Goal: Check status: Check status

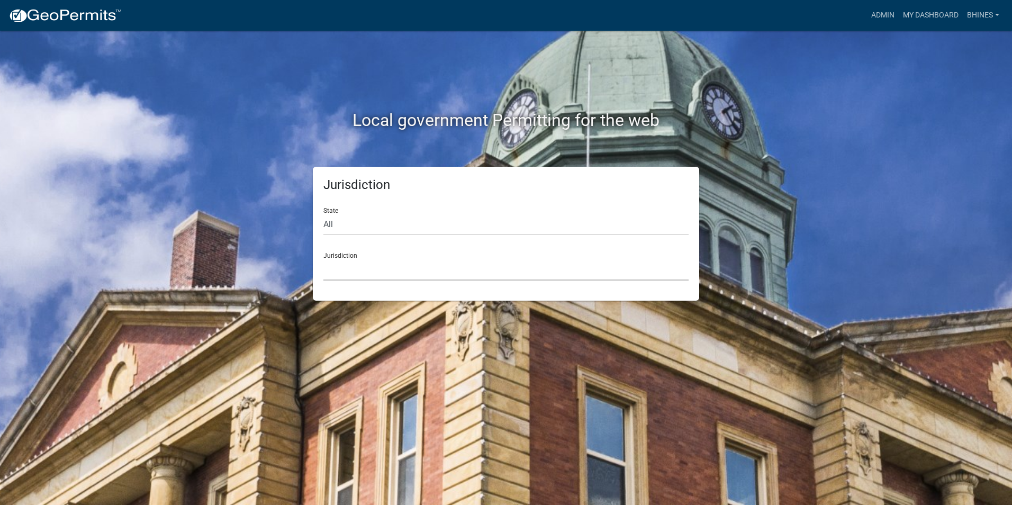
click at [369, 276] on select "[GEOGRAPHIC_DATA], [US_STATE] [GEOGRAPHIC_DATA], [US_STATE][PERSON_NAME][GEOGRA…" at bounding box center [505, 270] width 365 height 22
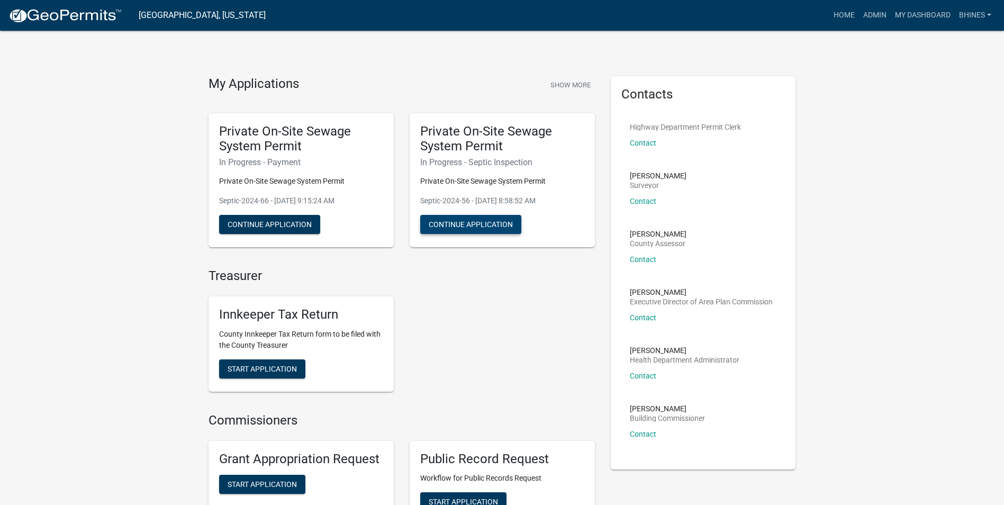
drag, startPoint x: 422, startPoint y: 226, endPoint x: 469, endPoint y: 223, distance: 46.6
click at [471, 226] on div "Private On-Site Sewage System Permit In Progress - Septic Inspection Private On…" at bounding box center [502, 180] width 201 height 151
click at [876, 14] on link "Admin" at bounding box center [875, 15] width 32 height 20
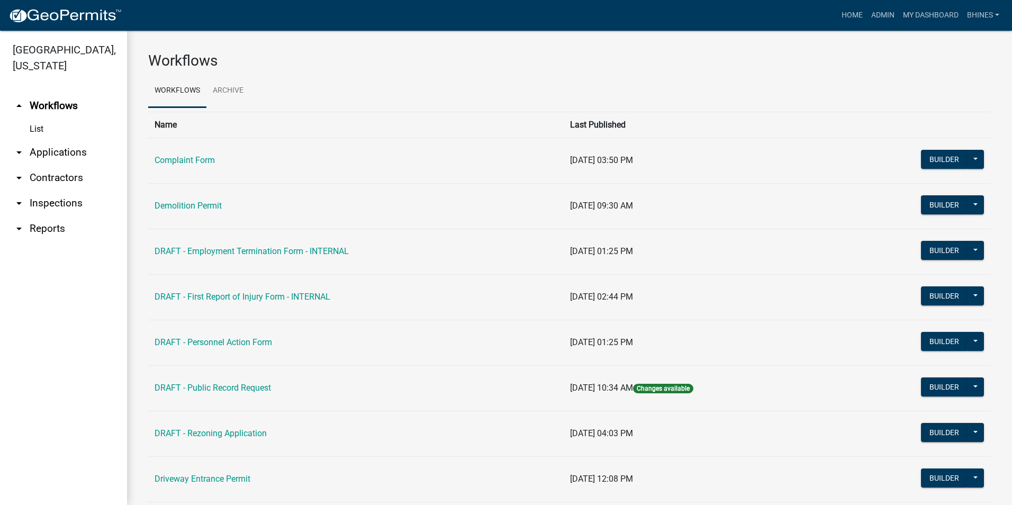
click at [53, 153] on link "arrow_drop_down Applications" at bounding box center [63, 152] width 127 height 25
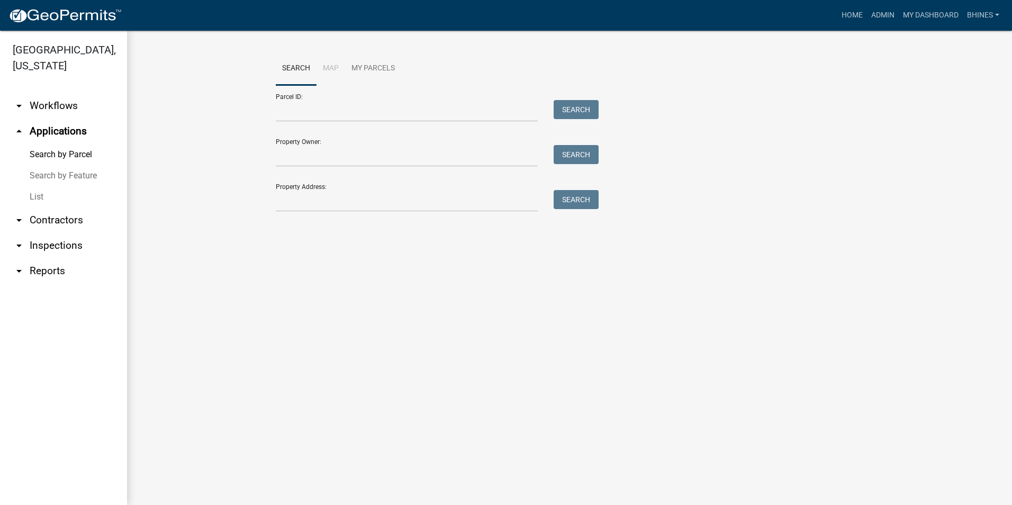
click at [40, 198] on link "List" at bounding box center [63, 196] width 127 height 21
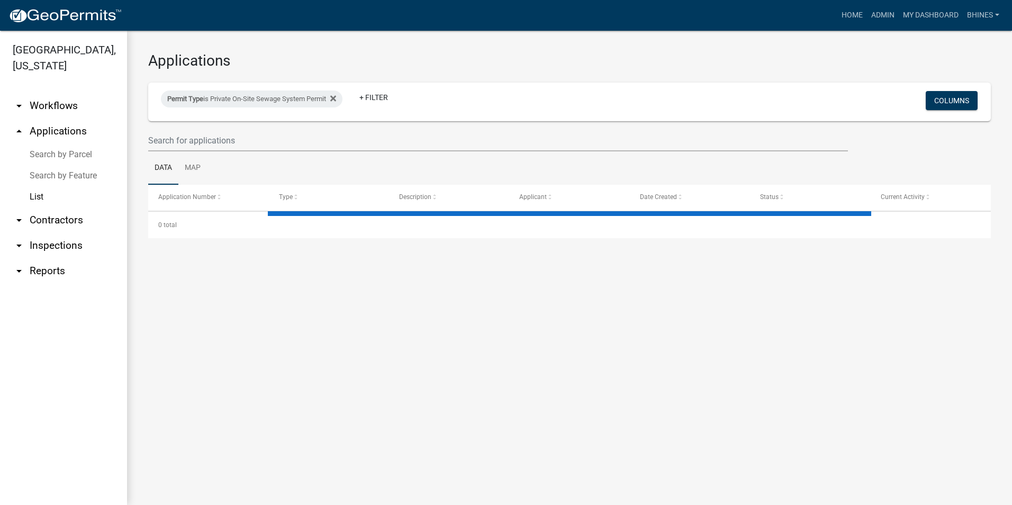
select select "3: 100"
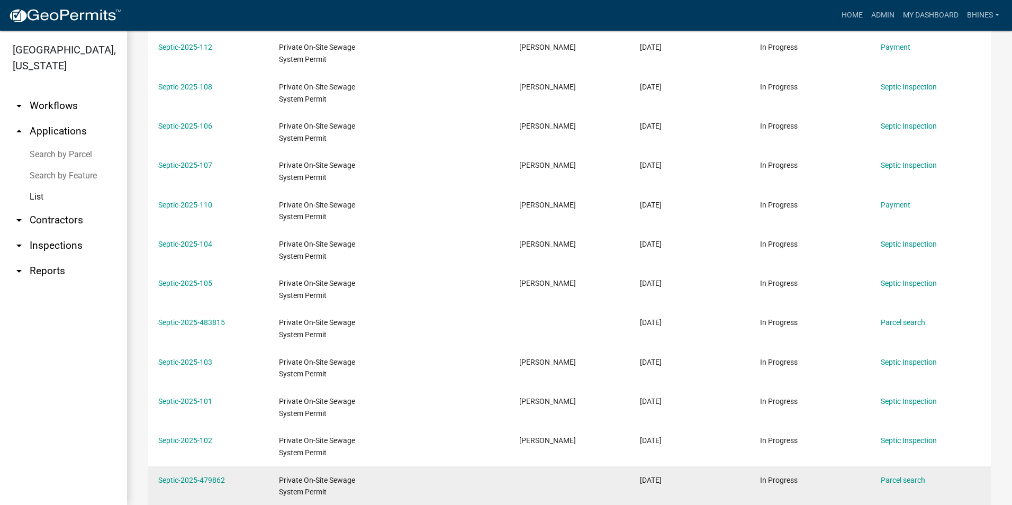
scroll to position [265, 0]
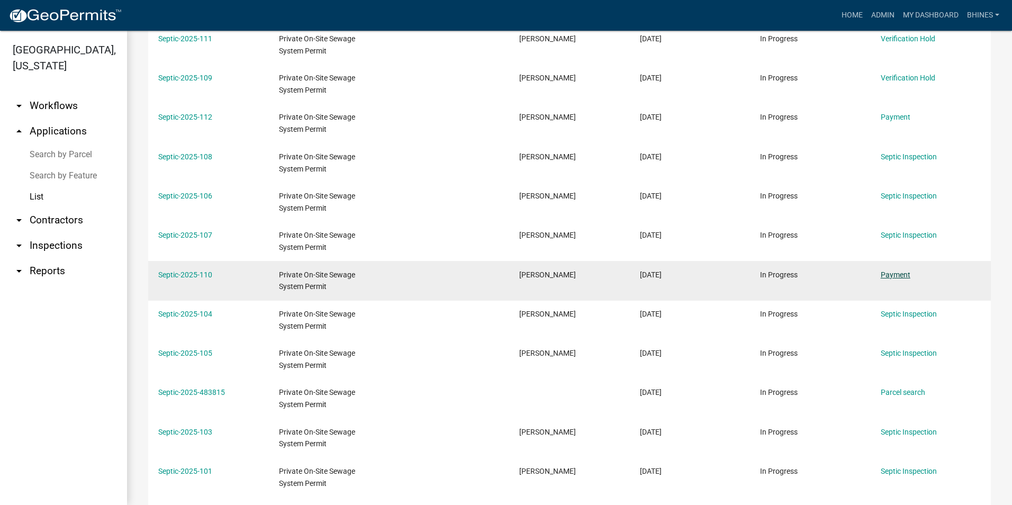
click at [904, 273] on link "Payment" at bounding box center [896, 274] width 30 height 8
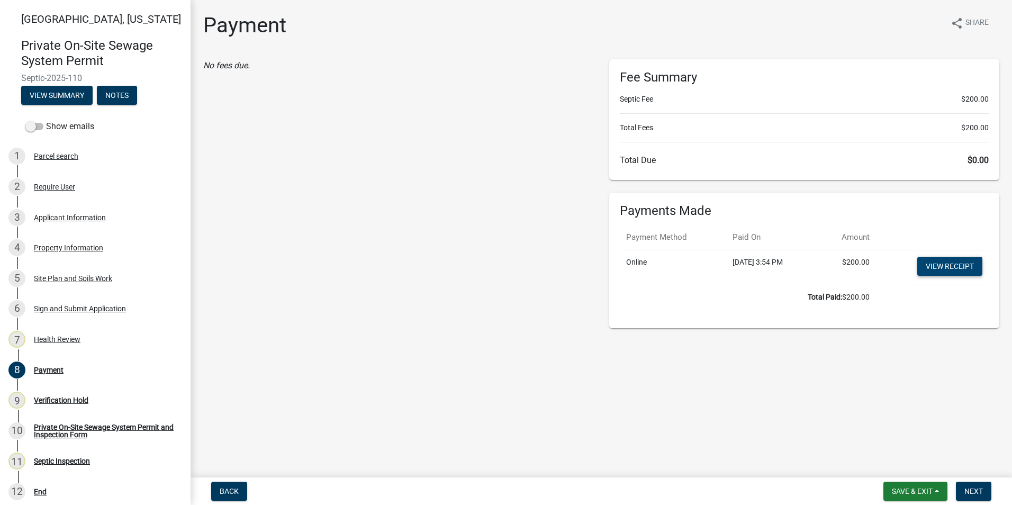
click at [941, 269] on link "View receipt" at bounding box center [949, 266] width 65 height 19
click at [922, 488] on span "Save & Exit" at bounding box center [912, 491] width 41 height 8
click at [900, 460] on button "Save & Exit" at bounding box center [905, 463] width 85 height 25
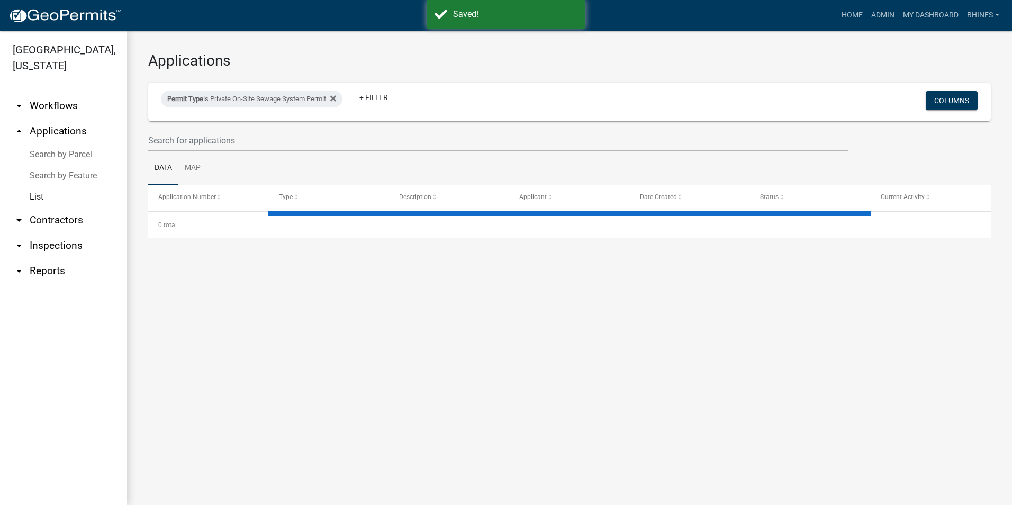
select select "3: 100"
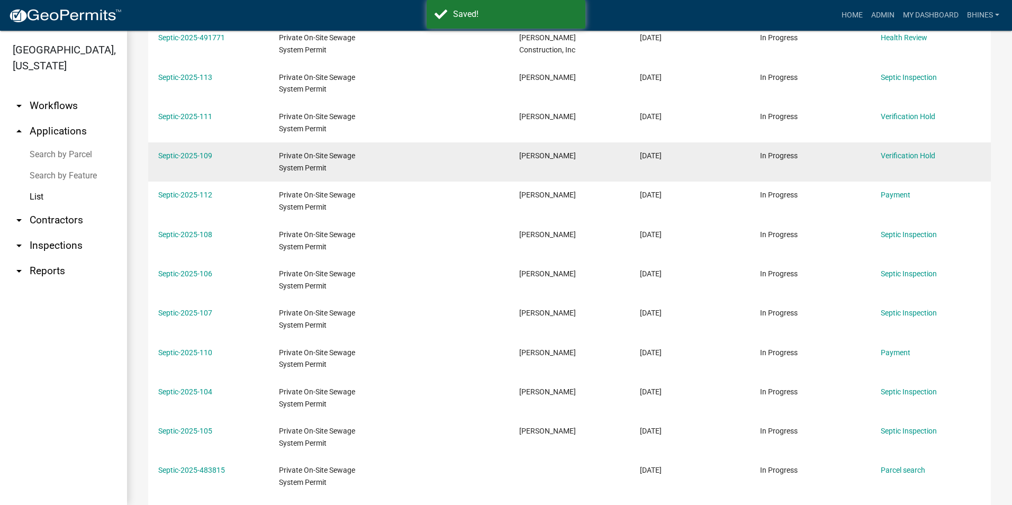
scroll to position [159, 0]
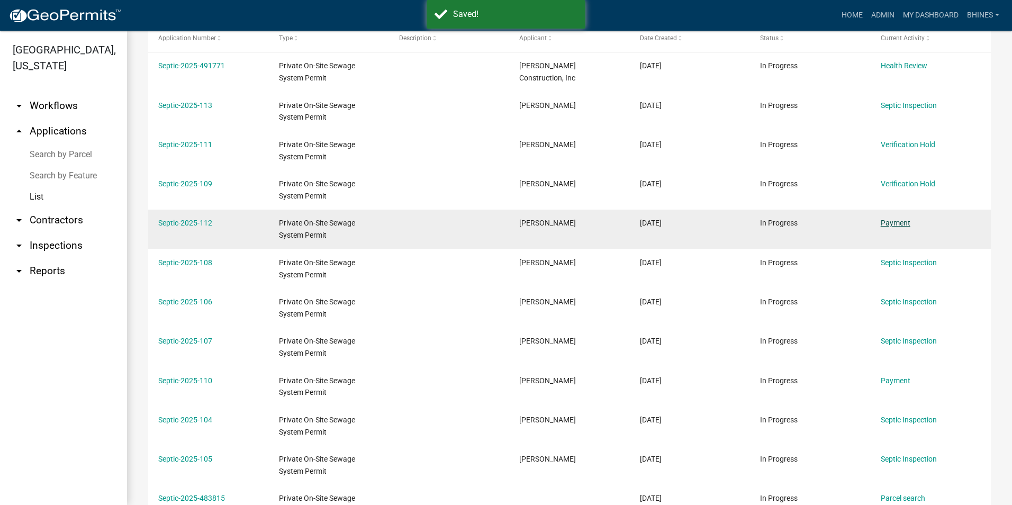
click at [899, 227] on link "Payment" at bounding box center [896, 223] width 30 height 8
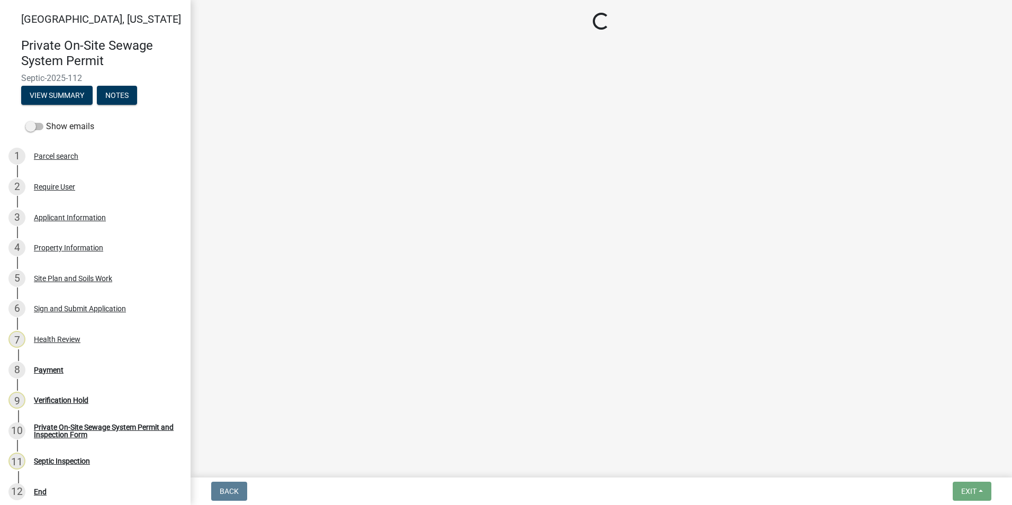
select select "3: 3"
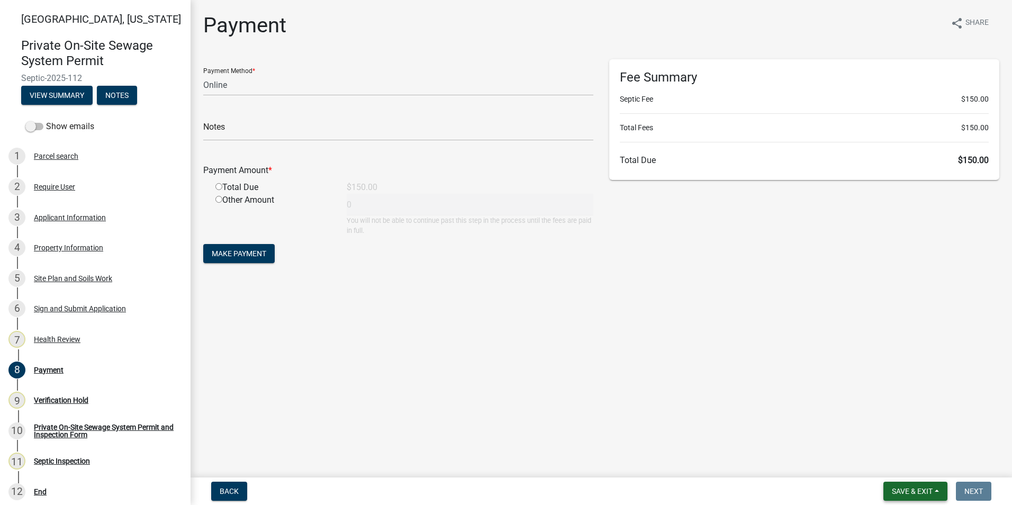
click at [892, 484] on button "Save & Exit" at bounding box center [915, 491] width 64 height 19
click at [886, 461] on button "Save & Exit" at bounding box center [905, 463] width 85 height 25
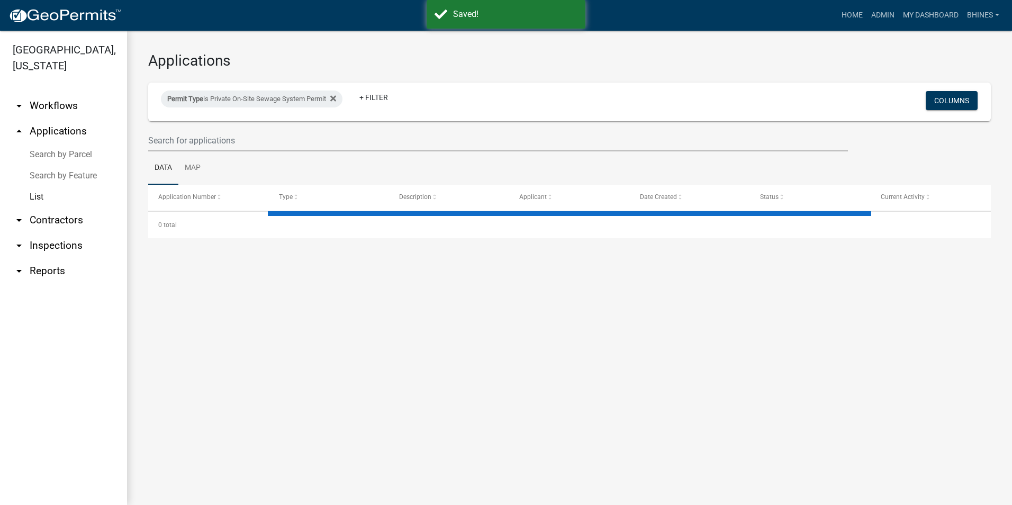
select select "3: 100"
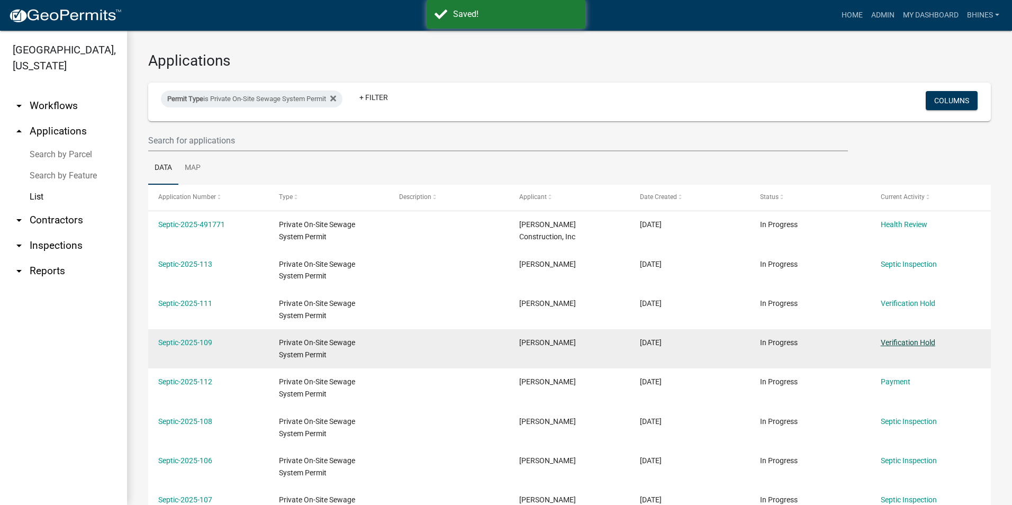
click at [901, 338] on link "Verification Hold" at bounding box center [908, 342] width 55 height 8
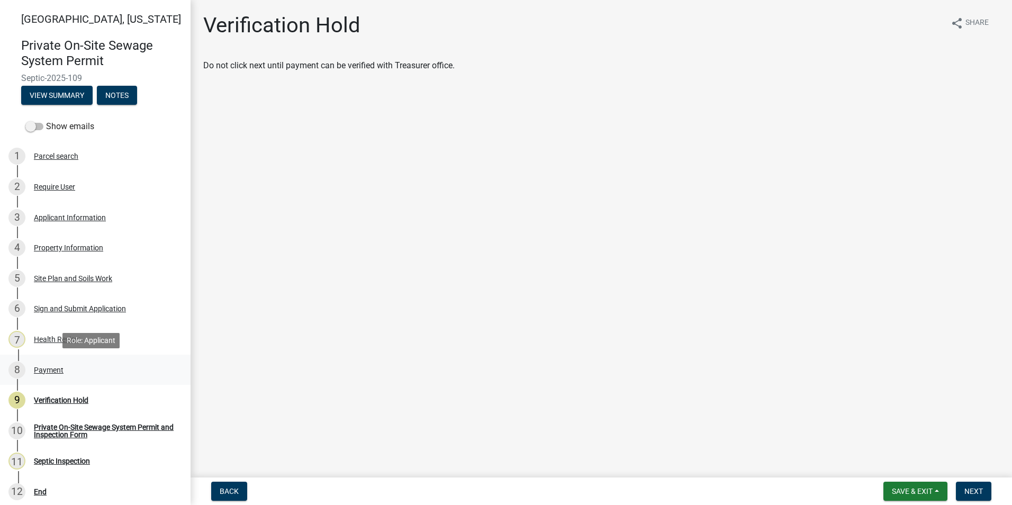
click at [56, 366] on div "Payment" at bounding box center [49, 369] width 30 height 7
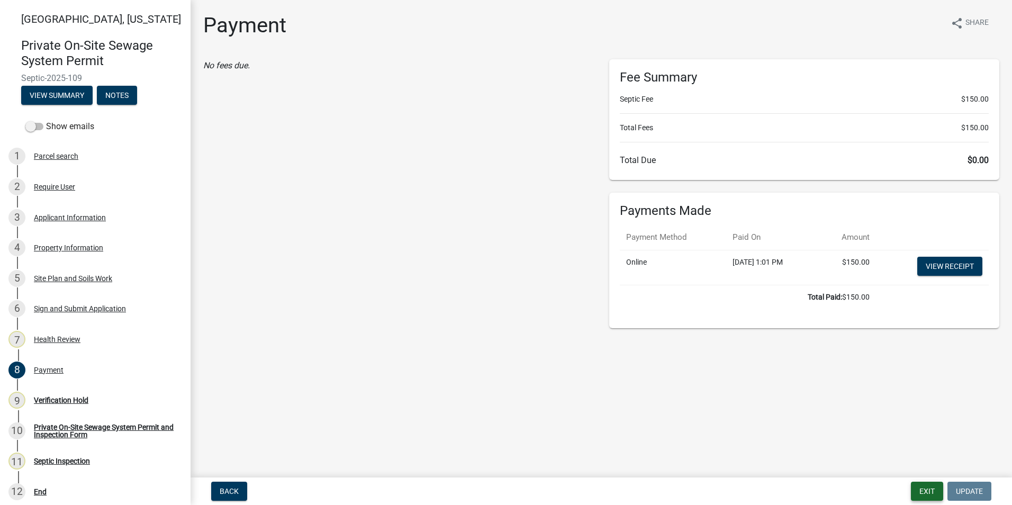
click at [919, 488] on button "Exit" at bounding box center [927, 491] width 32 height 19
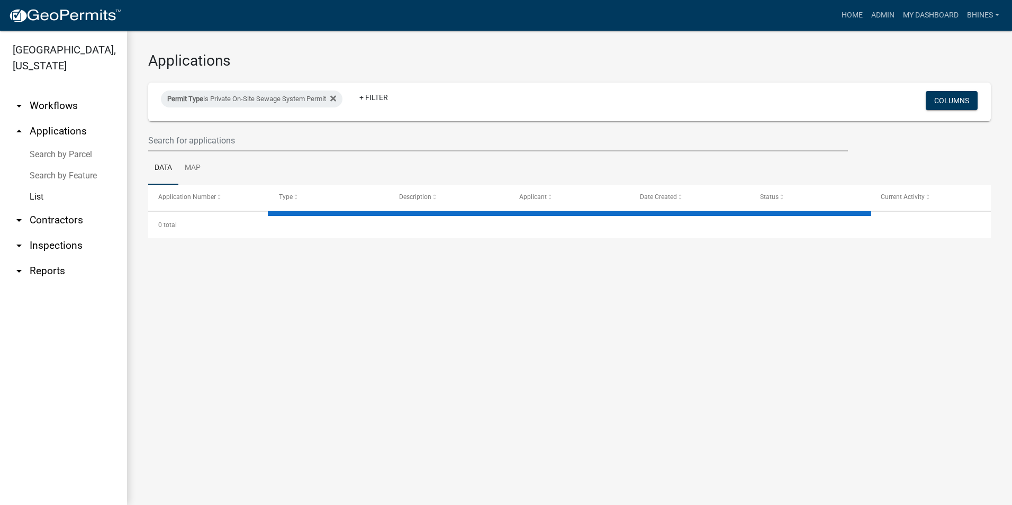
select select "3: 100"
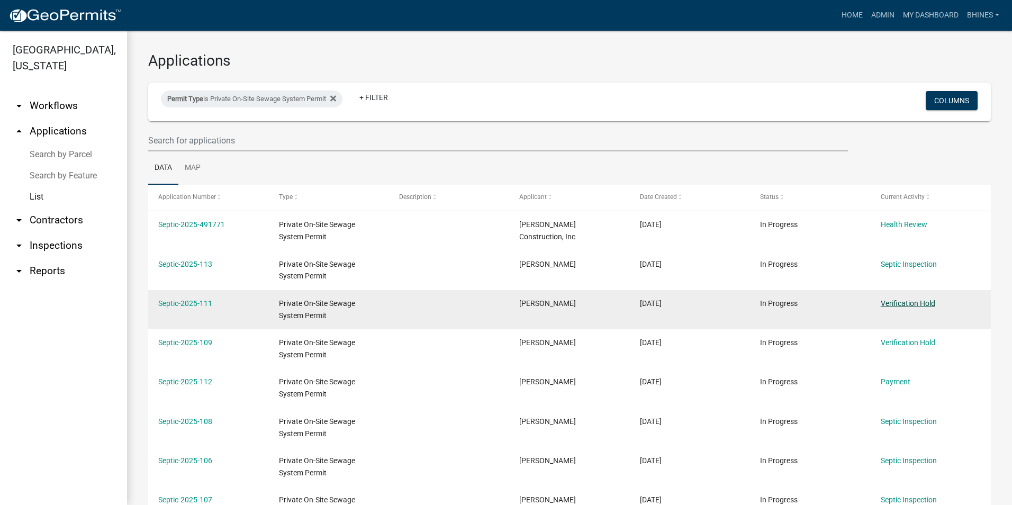
click at [902, 300] on link "Verification Hold" at bounding box center [908, 303] width 55 height 8
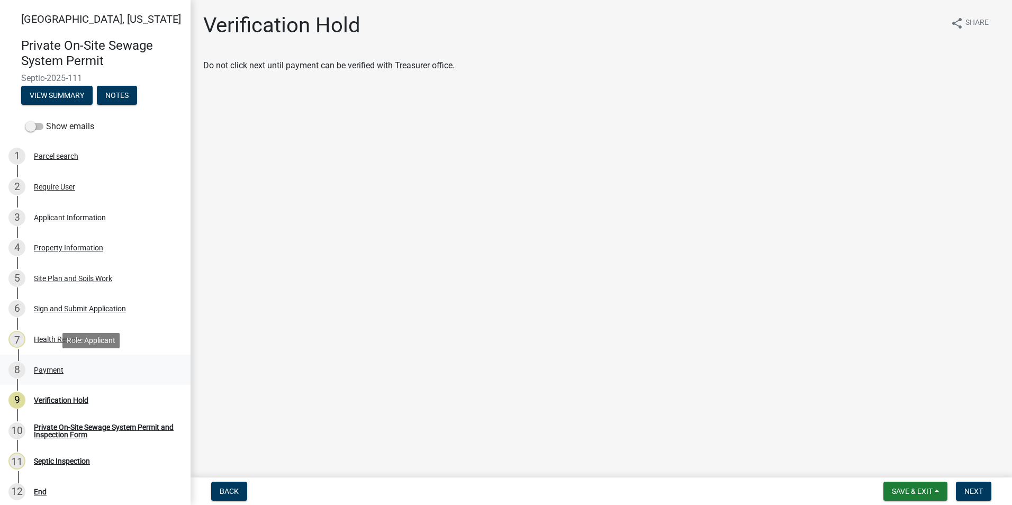
click at [57, 365] on div "8 Payment" at bounding box center [90, 369] width 165 height 17
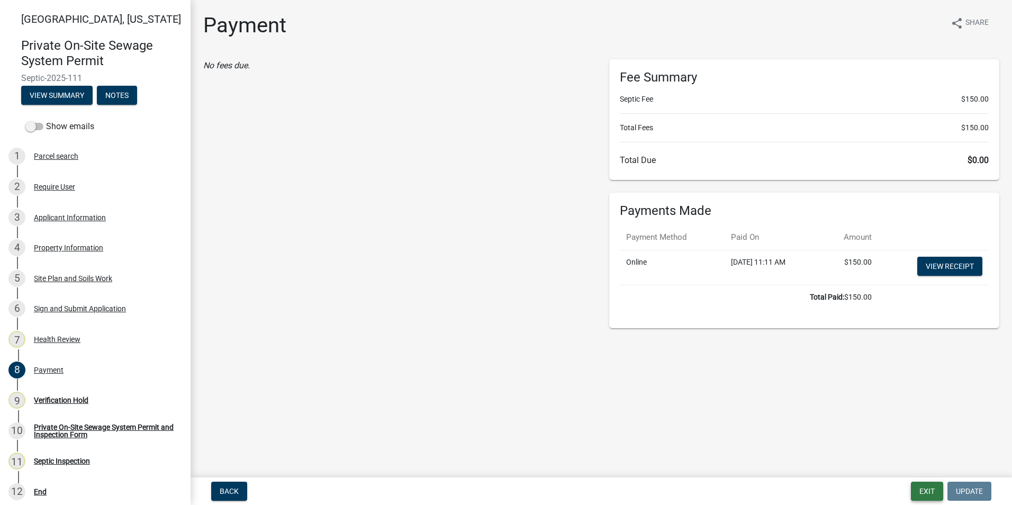
click at [931, 485] on button "Exit" at bounding box center [927, 491] width 32 height 19
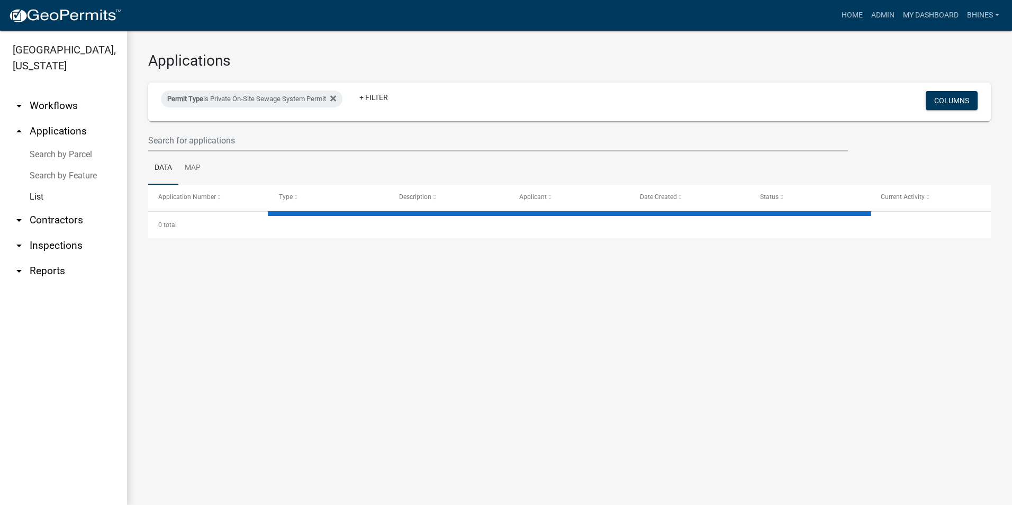
select select "3: 100"
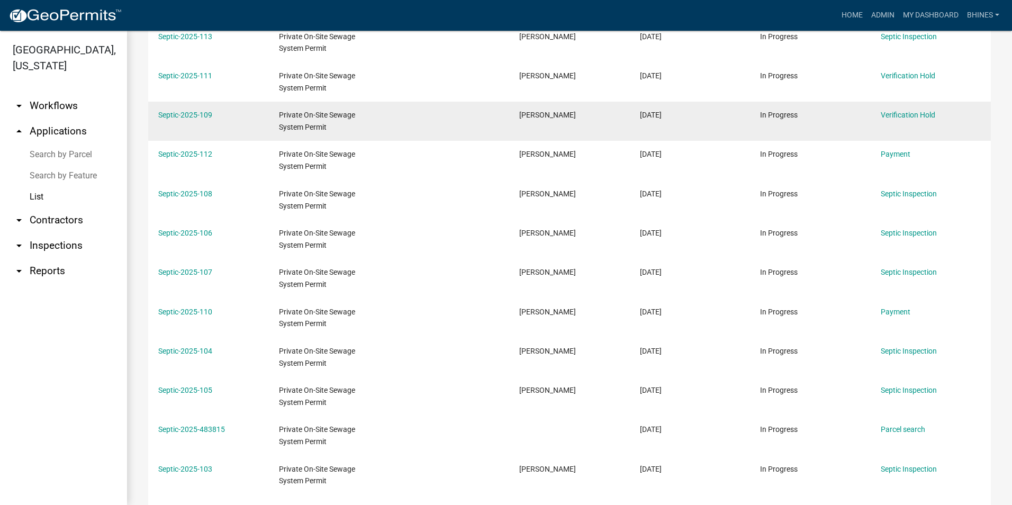
scroll to position [265, 0]
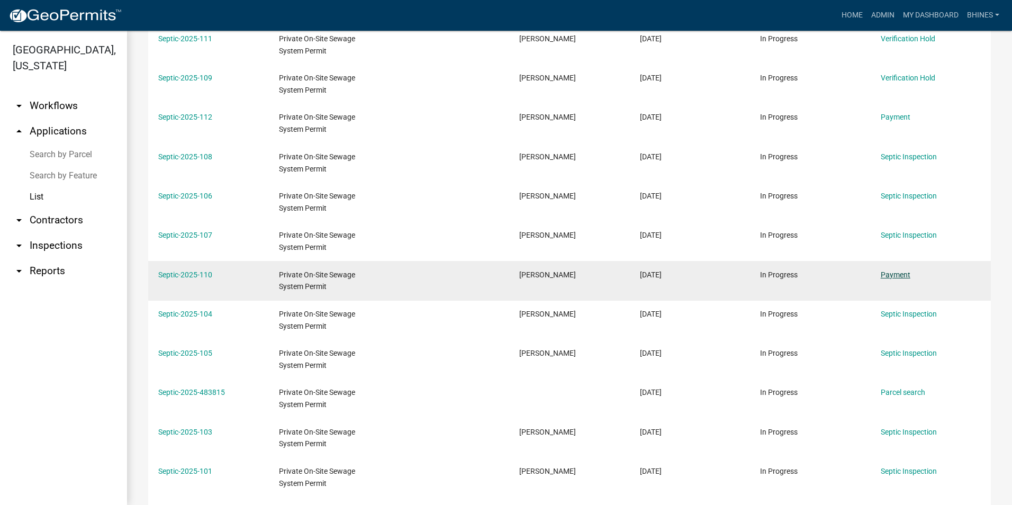
click at [891, 270] on link "Payment" at bounding box center [896, 274] width 30 height 8
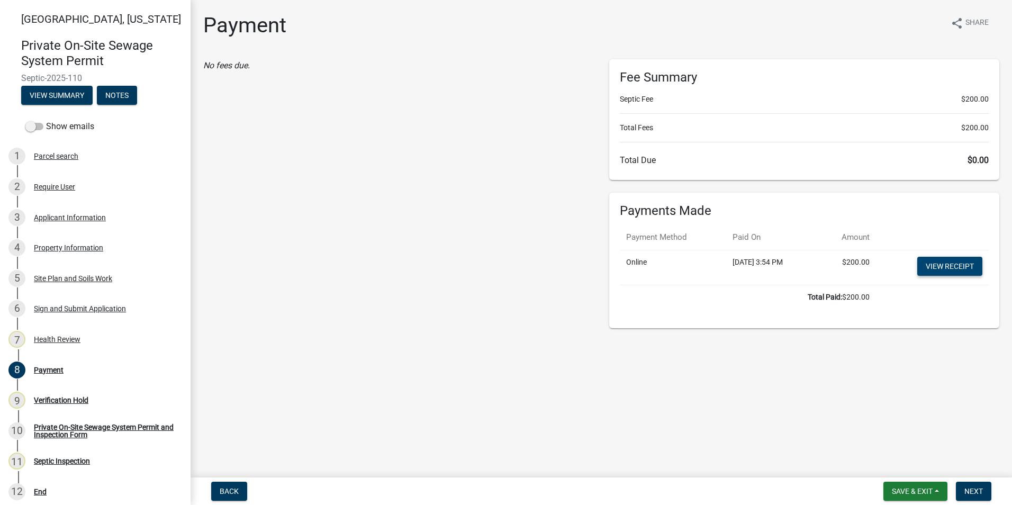
click at [950, 267] on link "View receipt" at bounding box center [949, 266] width 65 height 19
click at [972, 491] on span "Next" at bounding box center [973, 491] width 19 height 8
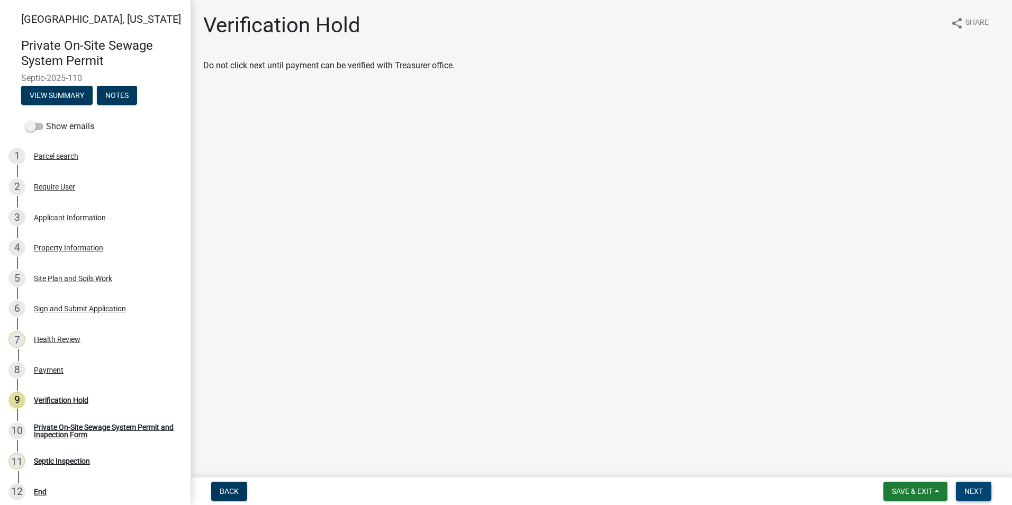
click at [970, 490] on span "Next" at bounding box center [973, 491] width 19 height 8
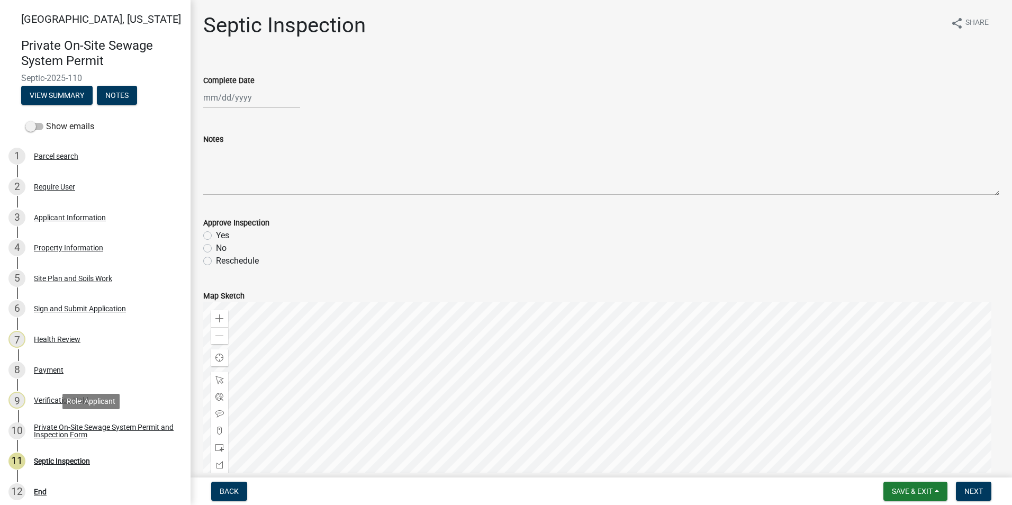
click at [72, 428] on div "Private On-Site Sewage System Permit and Inspection Form" at bounding box center [104, 430] width 140 height 15
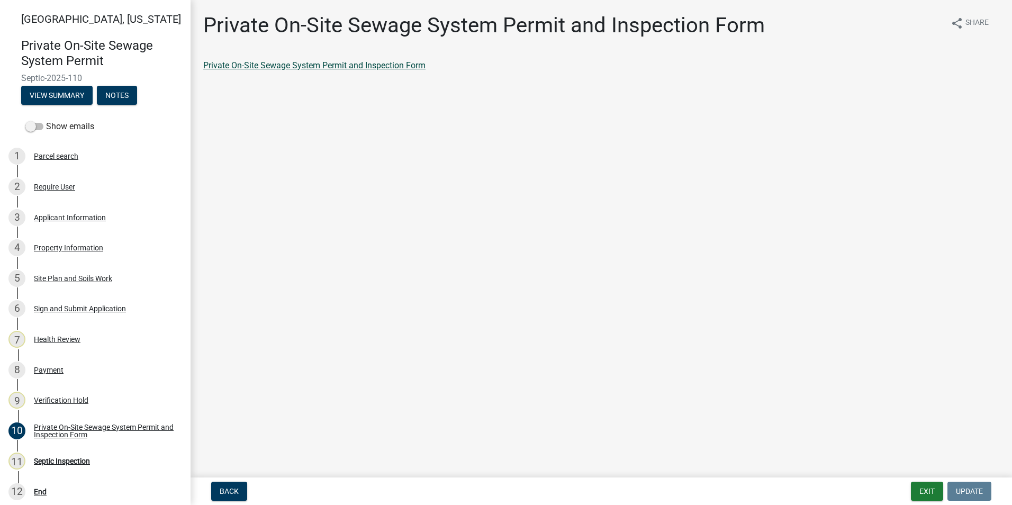
click at [274, 65] on link "Private On-Site Sewage System Permit and Inspection Form" at bounding box center [314, 65] width 222 height 10
click at [926, 488] on button "Exit" at bounding box center [927, 491] width 32 height 19
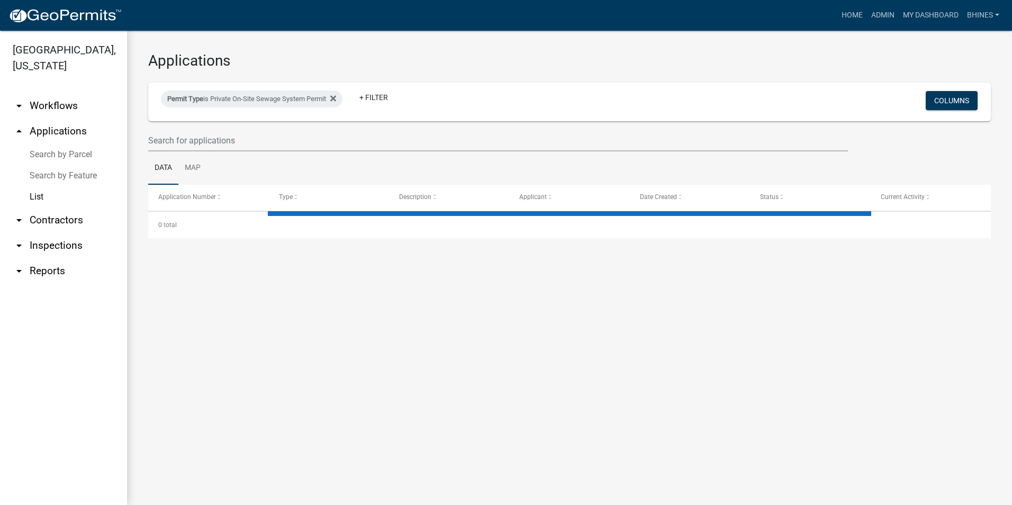
select select "3: 100"
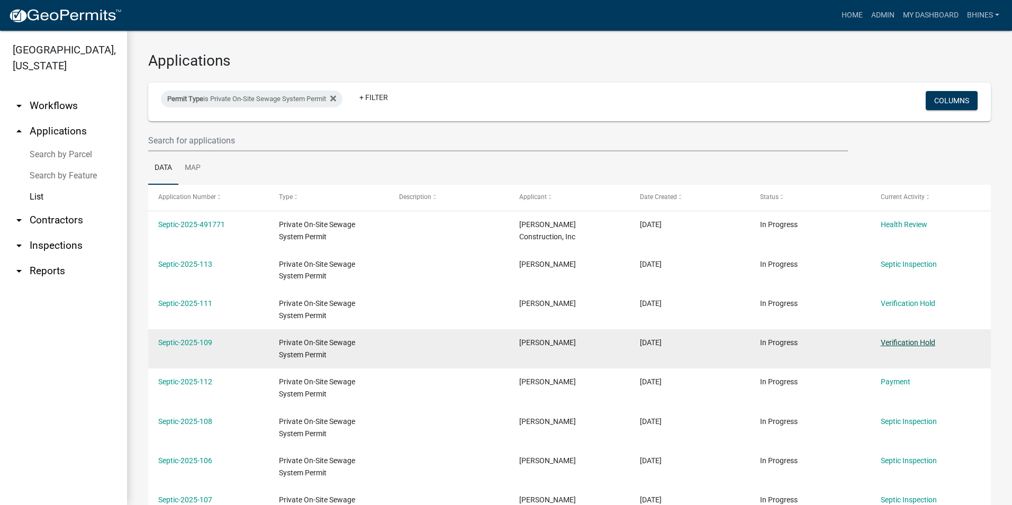
click at [919, 344] on link "Verification Hold" at bounding box center [908, 342] width 55 height 8
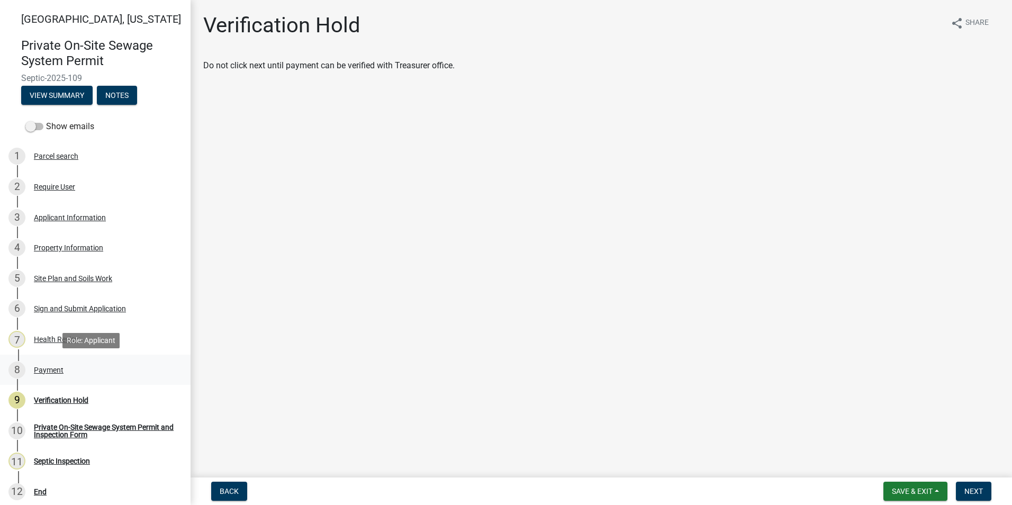
click at [48, 374] on div "8 Payment" at bounding box center [90, 369] width 165 height 17
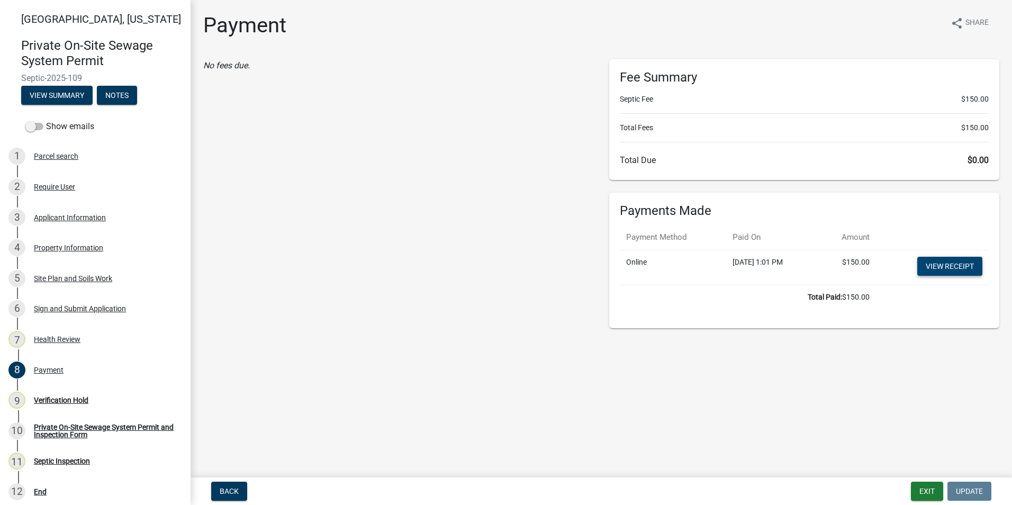
click at [931, 263] on link "View receipt" at bounding box center [949, 266] width 65 height 19
click at [59, 406] on div "9 Verification Hold" at bounding box center [90, 400] width 165 height 17
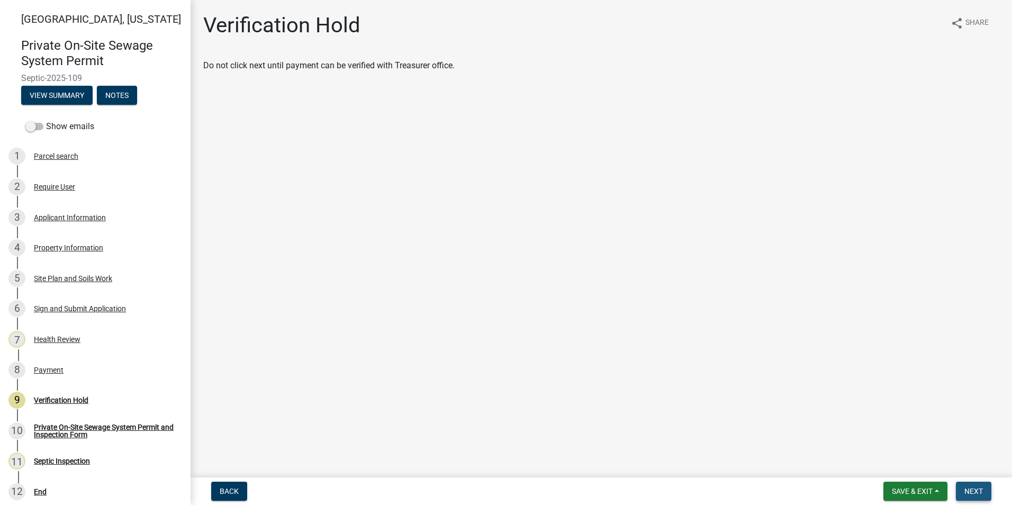
click at [958, 490] on button "Next" at bounding box center [973, 491] width 35 height 19
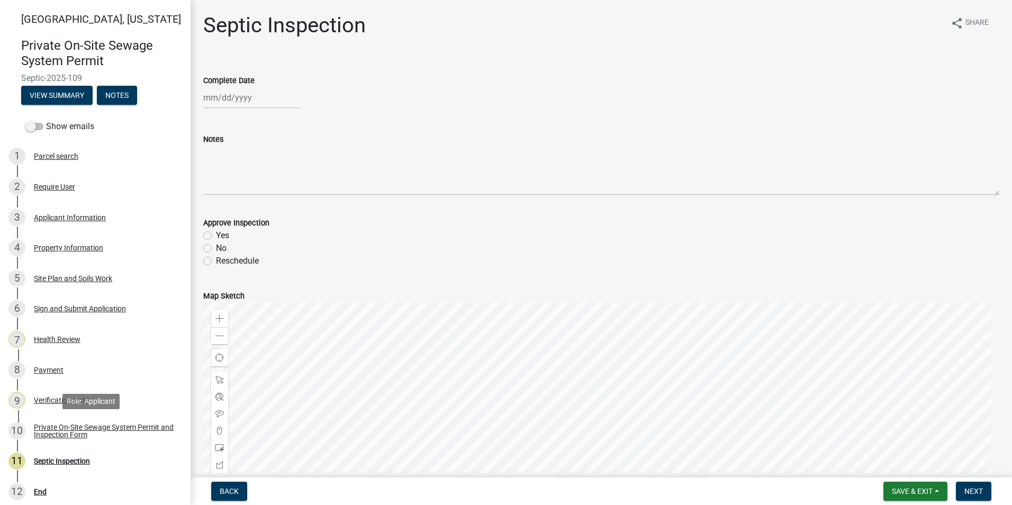
click at [130, 423] on div "Private On-Site Sewage System Permit and Inspection Form" at bounding box center [104, 430] width 140 height 15
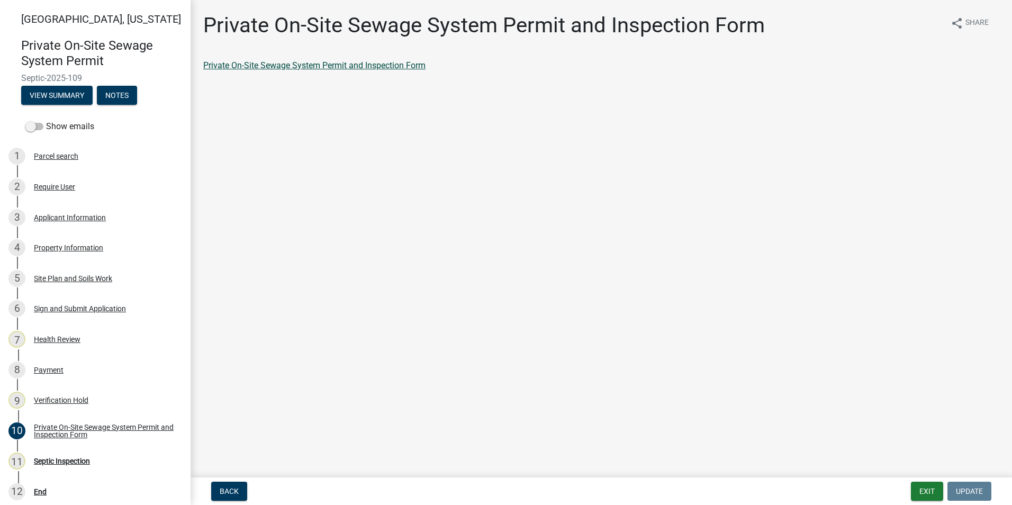
click at [360, 70] on link "Private On-Site Sewage System Permit and Inspection Form" at bounding box center [314, 65] width 222 height 10
click at [922, 495] on button "Exit" at bounding box center [927, 491] width 32 height 19
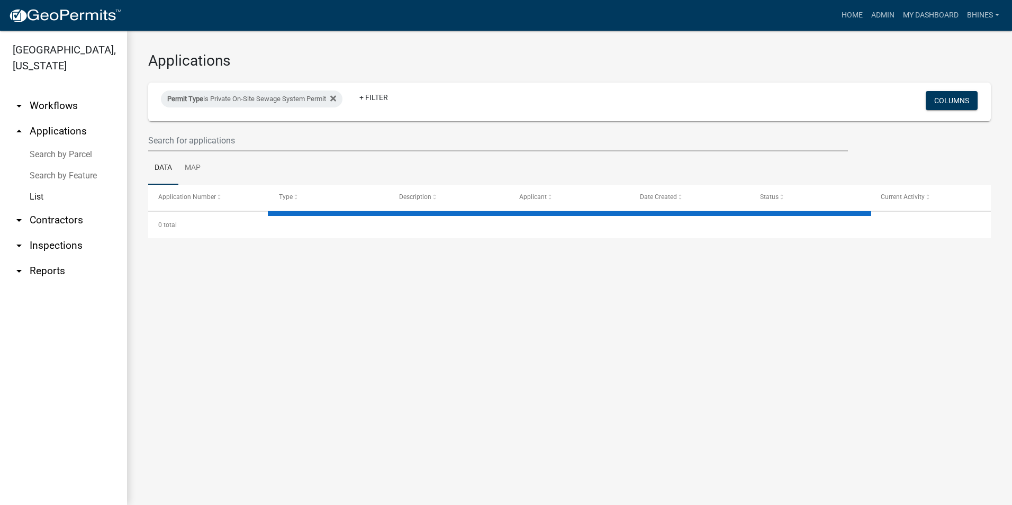
select select "3: 100"
